Goal: Task Accomplishment & Management: Manage account settings

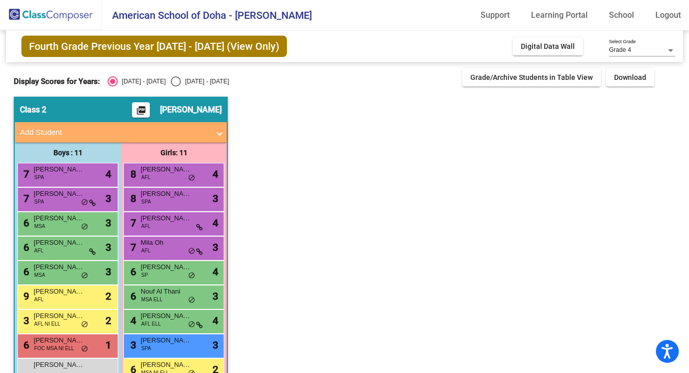
scroll to position [75, 0]
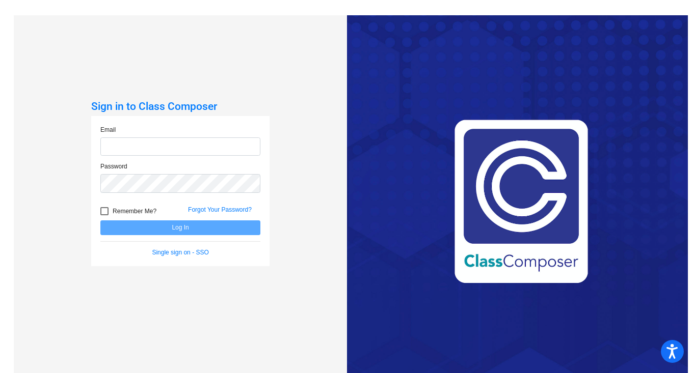
type input "[EMAIL_ADDRESS][DOMAIN_NAME]"
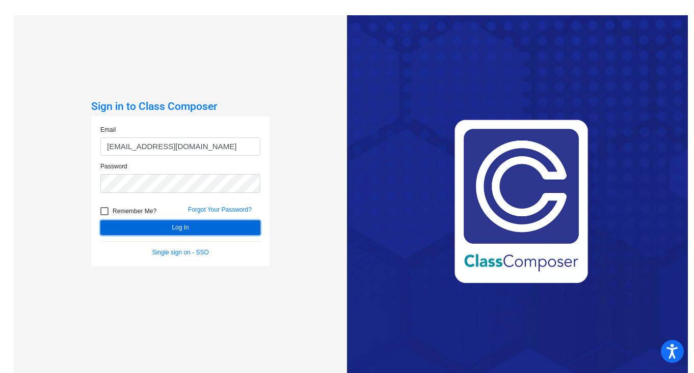
click at [178, 226] on button "Log In" at bounding box center [180, 228] width 160 height 15
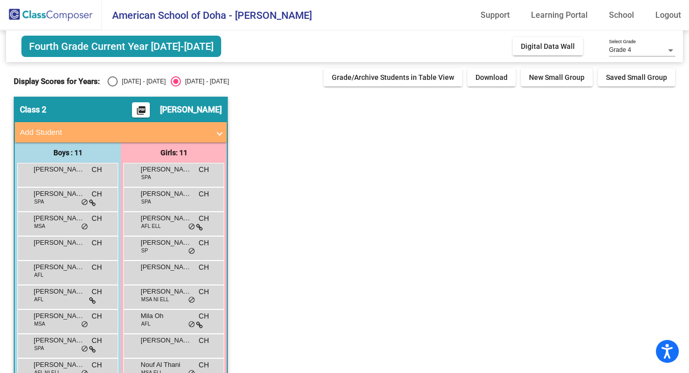
click at [109, 80] on div "Select an option" at bounding box center [112, 81] width 10 height 10
click at [112, 87] on input "[DATE] - [DATE]" at bounding box center [112, 87] width 1 height 1
radio input "true"
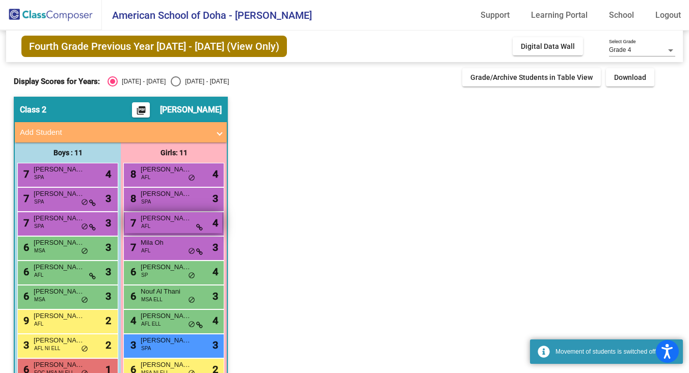
scroll to position [75, 0]
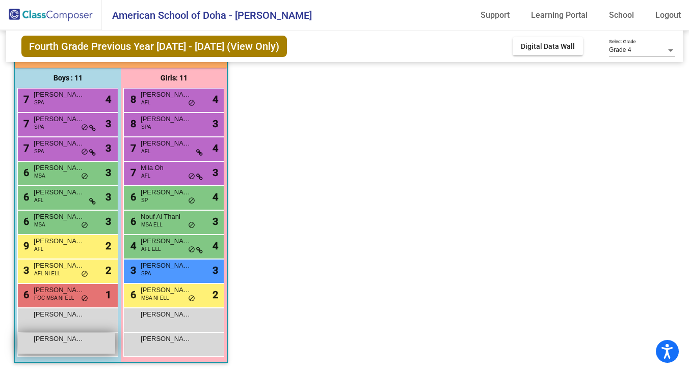
click at [87, 347] on div "Hassan Al Khaabi lock do_not_disturb_alt" at bounding box center [66, 343] width 97 height 21
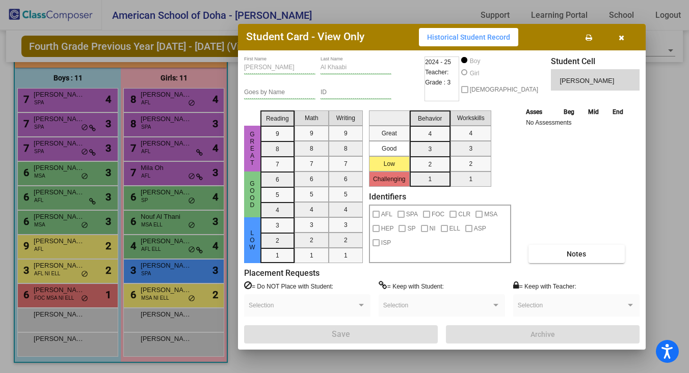
click at [622, 37] on icon "button" at bounding box center [621, 37] width 6 height 7
